Goal: Transaction & Acquisition: Subscribe to service/newsletter

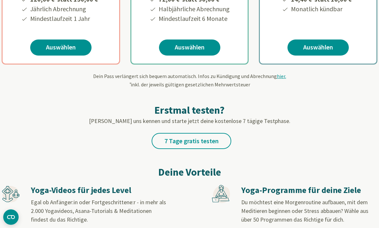
scroll to position [214, 0]
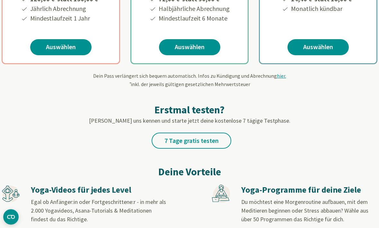
click at [216, 141] on link "7 Tage gratis testen" at bounding box center [192, 141] width 80 height 16
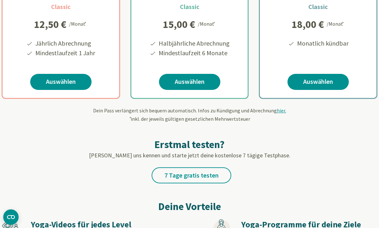
scroll to position [166, 0]
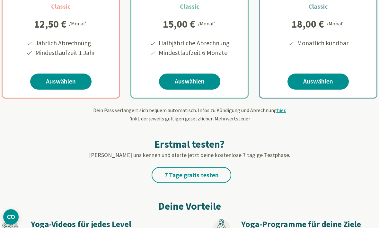
click at [209, 177] on link "7 Tage gratis testen" at bounding box center [192, 175] width 80 height 16
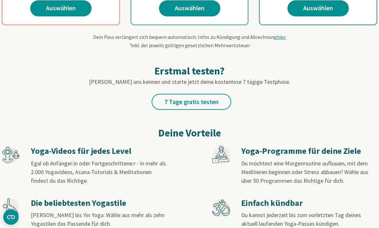
scroll to position [240, 0]
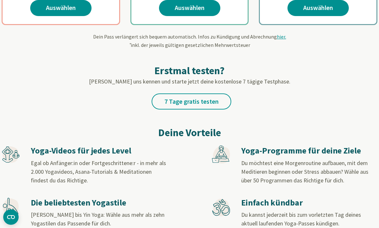
click at [213, 105] on link "7 Tage gratis testen" at bounding box center [192, 101] width 80 height 16
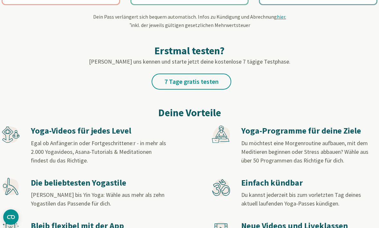
scroll to position [255, 0]
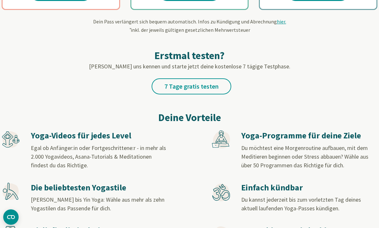
click at [196, 86] on link "7 Tage gratis testen" at bounding box center [192, 86] width 80 height 16
